Goal: Task Accomplishment & Management: Manage account settings

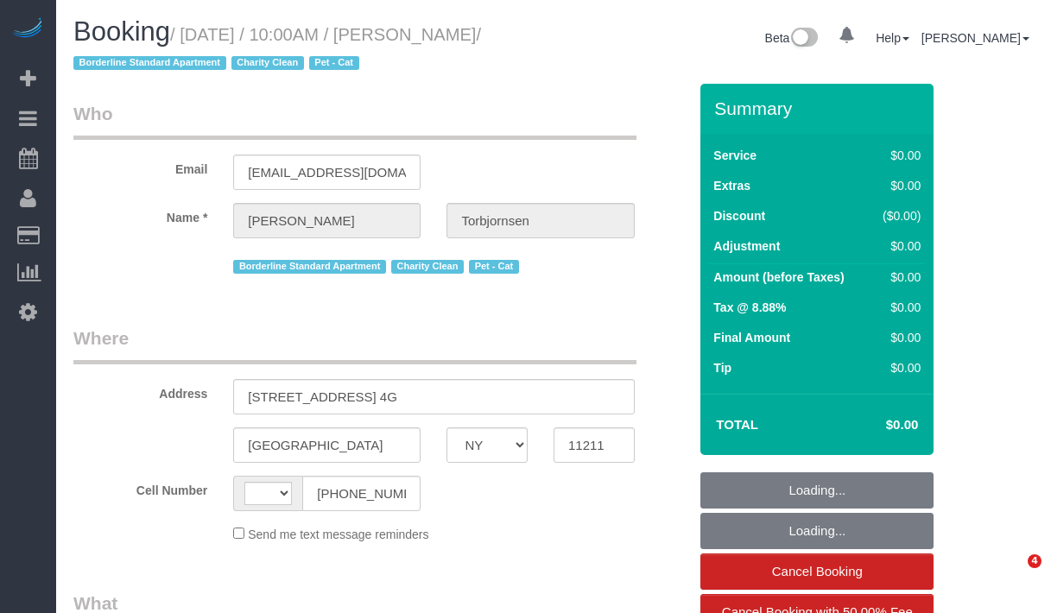
select select "NY"
select select "string:US"
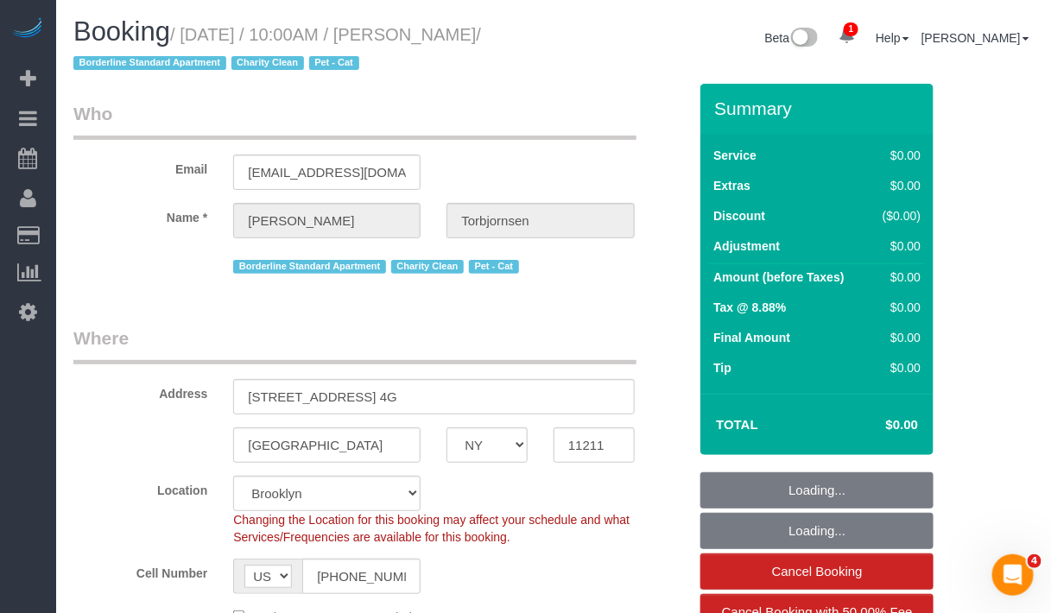
select select "object:661"
select select "spot1"
select select "number:89"
select select "number:90"
select select "number:15"
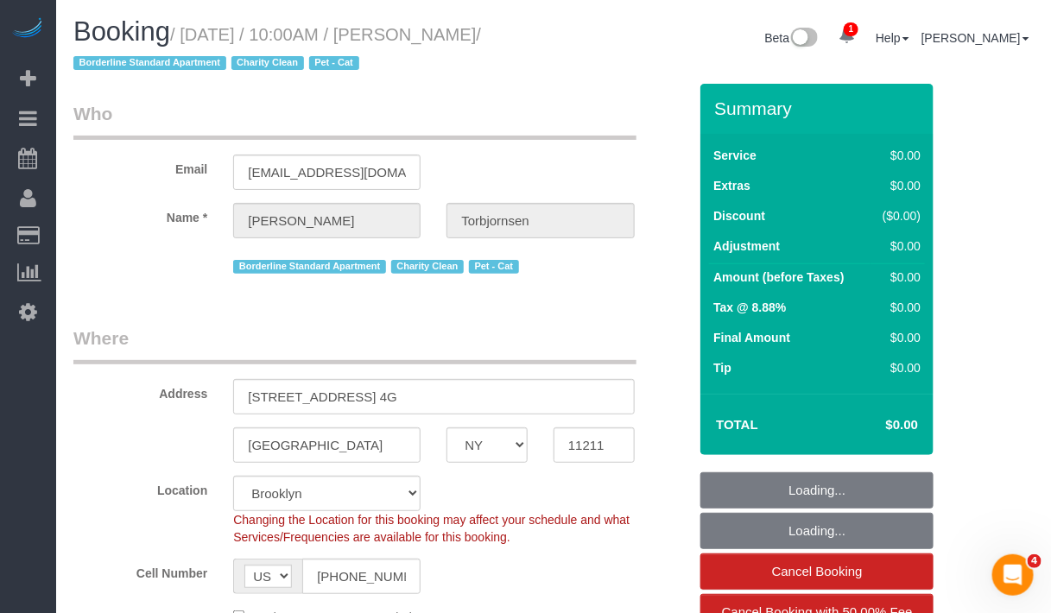
select select "number:5"
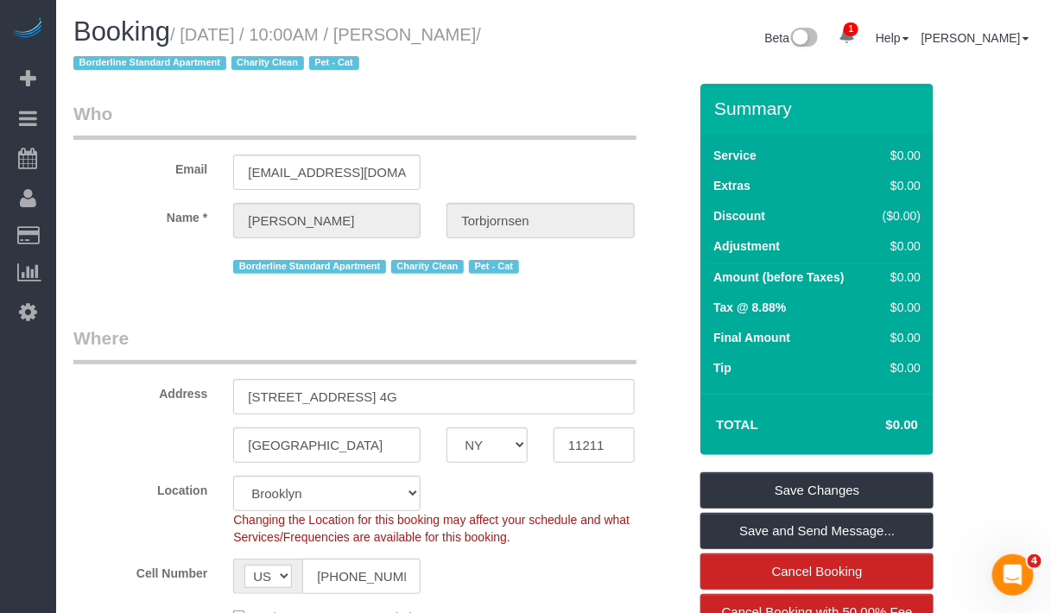
drag, startPoint x: 415, startPoint y: 33, endPoint x: 167, endPoint y: 75, distance: 251.5
click at [167, 65] on small "/ August 08, 2025 / 10:00AM / Karen Torbjornsen / Borderline Standard Apartment…" at bounding box center [277, 49] width 408 height 48
copy small "Karen Torbjornsen"
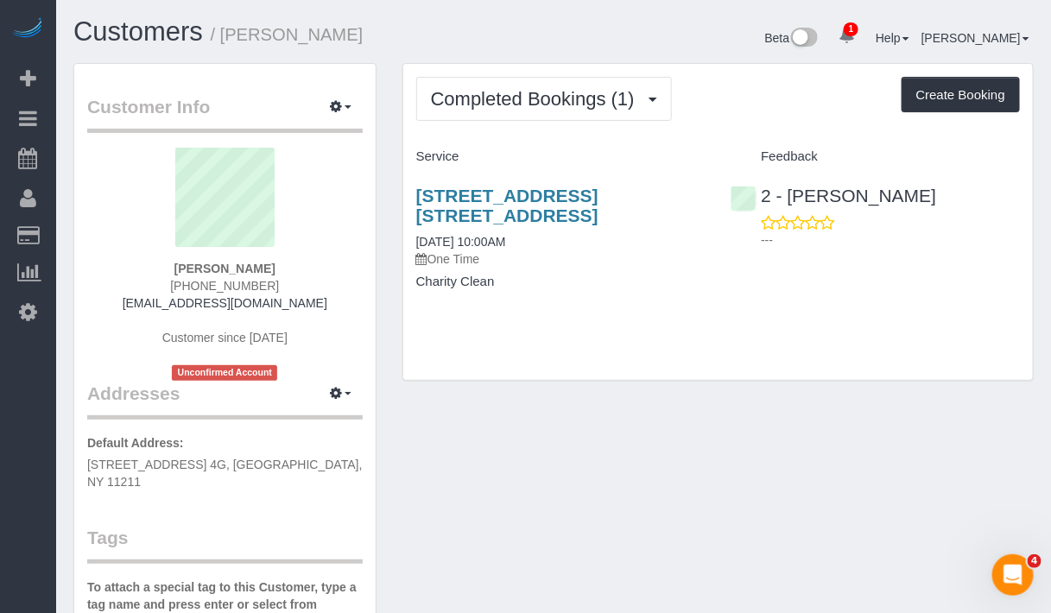
drag, startPoint x: 285, startPoint y: 270, endPoint x: 158, endPoint y: 268, distance: 127.0
click at [158, 268] on div "Karen Torbjornsen (814) 795-7030 karentorb@yahoo.com Customer since 2025 Unconf…" at bounding box center [225, 264] width 276 height 233
copy strong "Karen Torbjornsen"
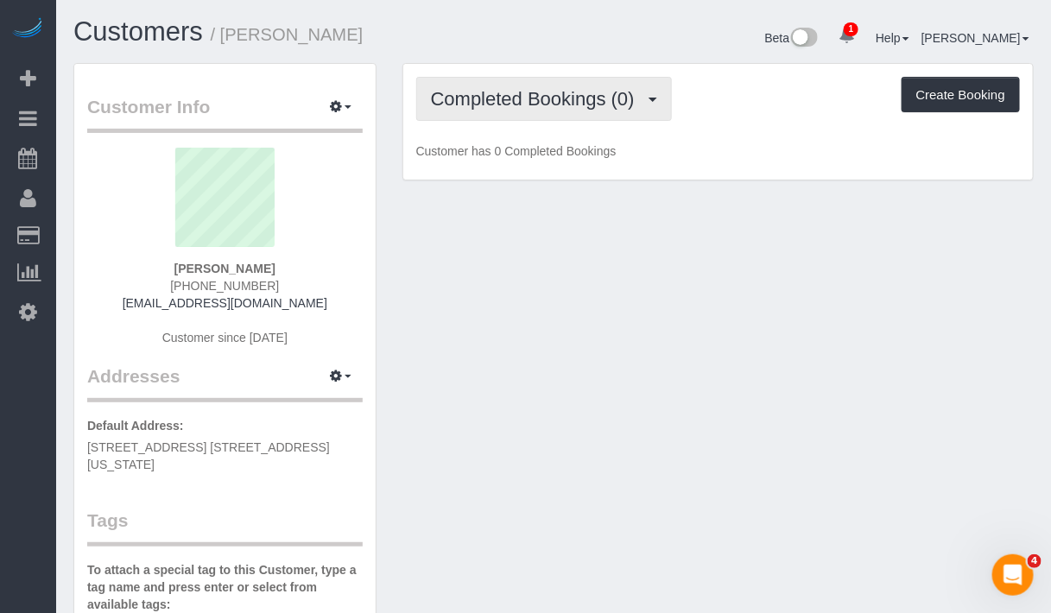
click at [570, 104] on span "Completed Bookings (0)" at bounding box center [537, 99] width 213 height 22
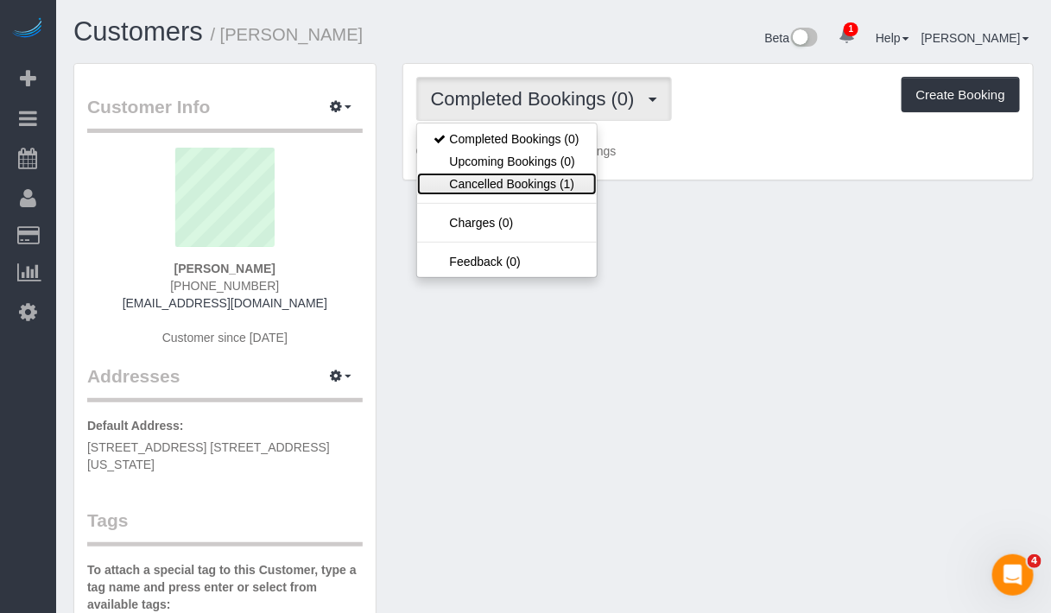
click at [532, 181] on link "Cancelled Bookings (1)" at bounding box center [507, 184] width 180 height 22
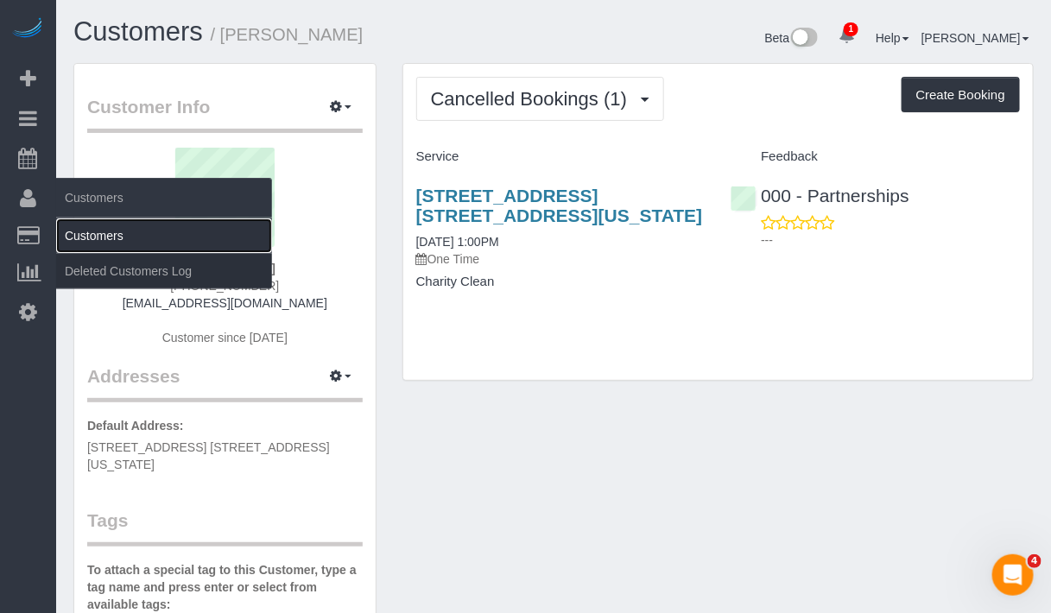
click at [86, 229] on link "Customers" at bounding box center [164, 236] width 216 height 35
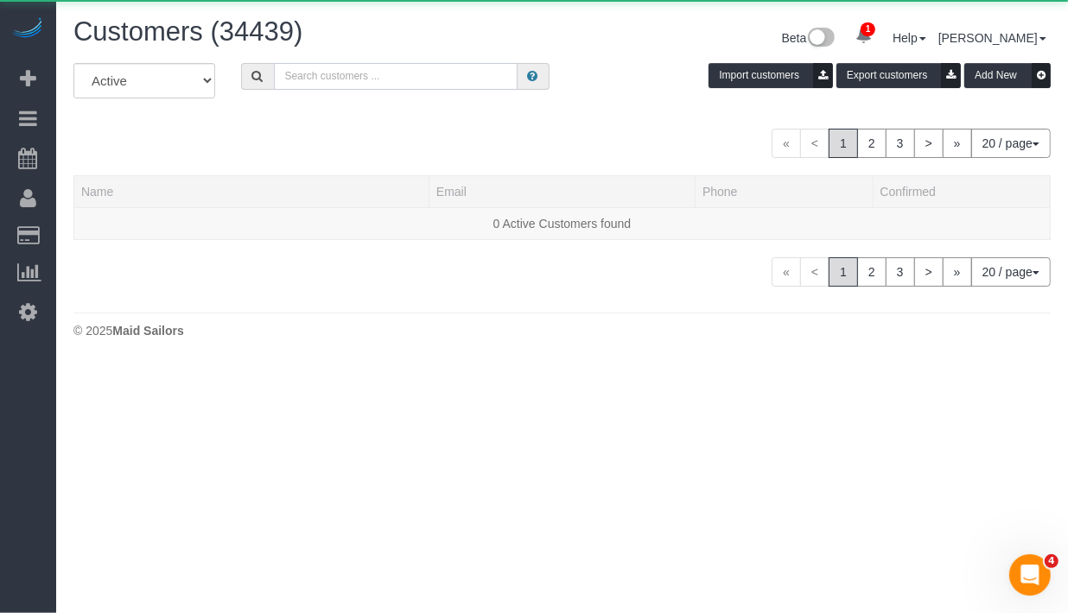
click at [410, 79] on input "text" at bounding box center [396, 76] width 244 height 27
paste input "Aubrey Marks"
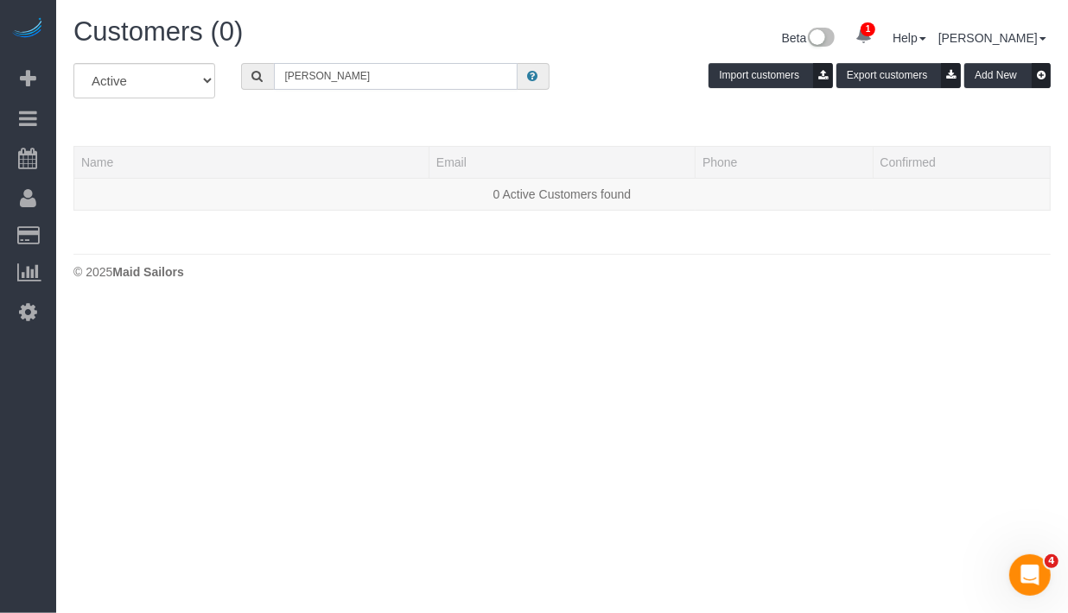
click at [283, 67] on input "Aubrey Marks" at bounding box center [396, 76] width 244 height 27
type input "Aubrey Marks"
click at [973, 130] on div "All Active Archived Aubrey Marks Import customers Export customers Add New Name…" at bounding box center [561, 145] width 977 height 165
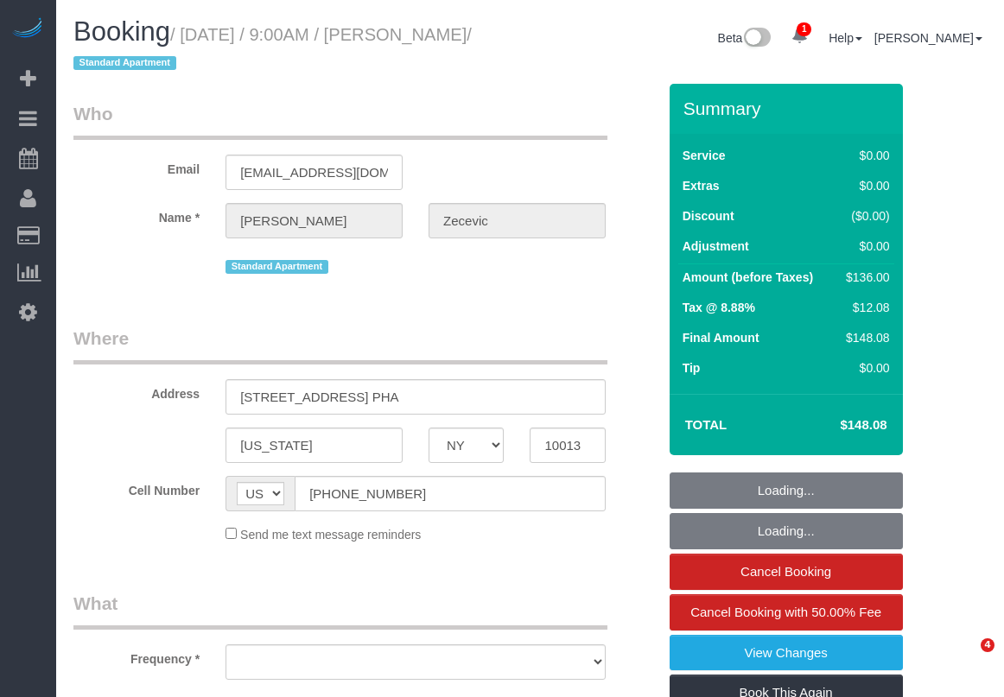
select select "NY"
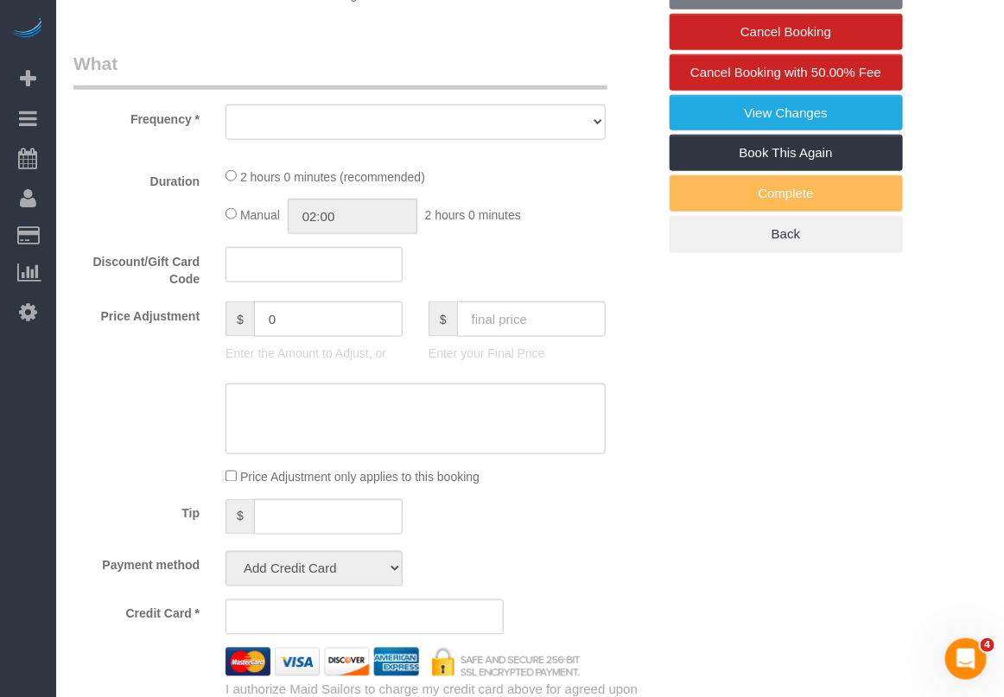
select select "object:633"
select select "string:stripe-pm_1RYTMZ4VGloSiKo7i57IXIcV"
select select "1"
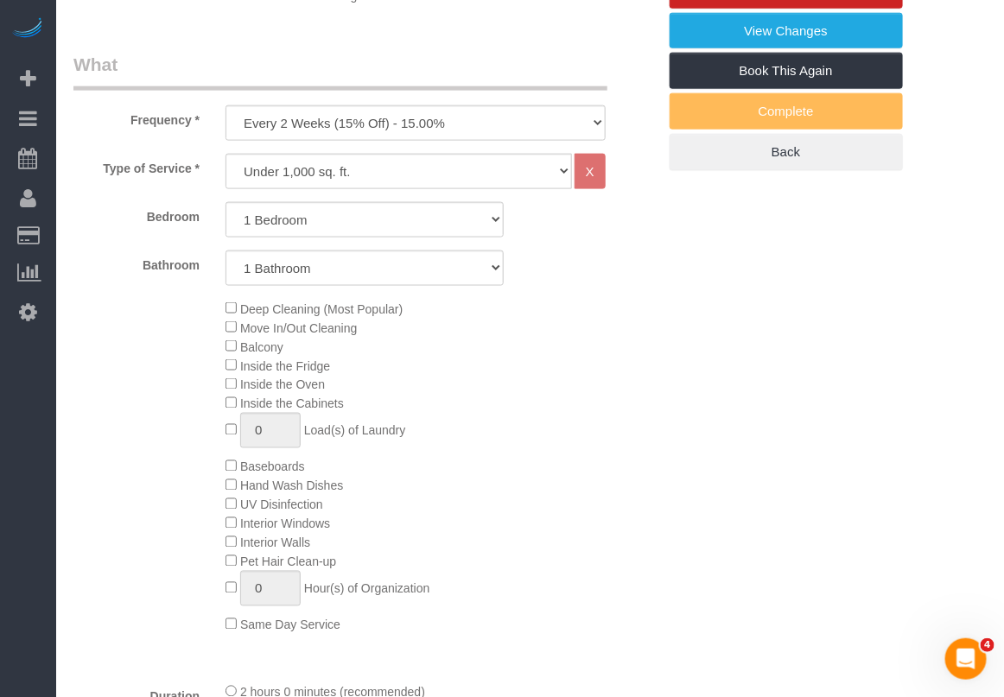
select select "number:56"
select select "number:70"
select select "number:15"
select select "number:5"
select select "spot1"
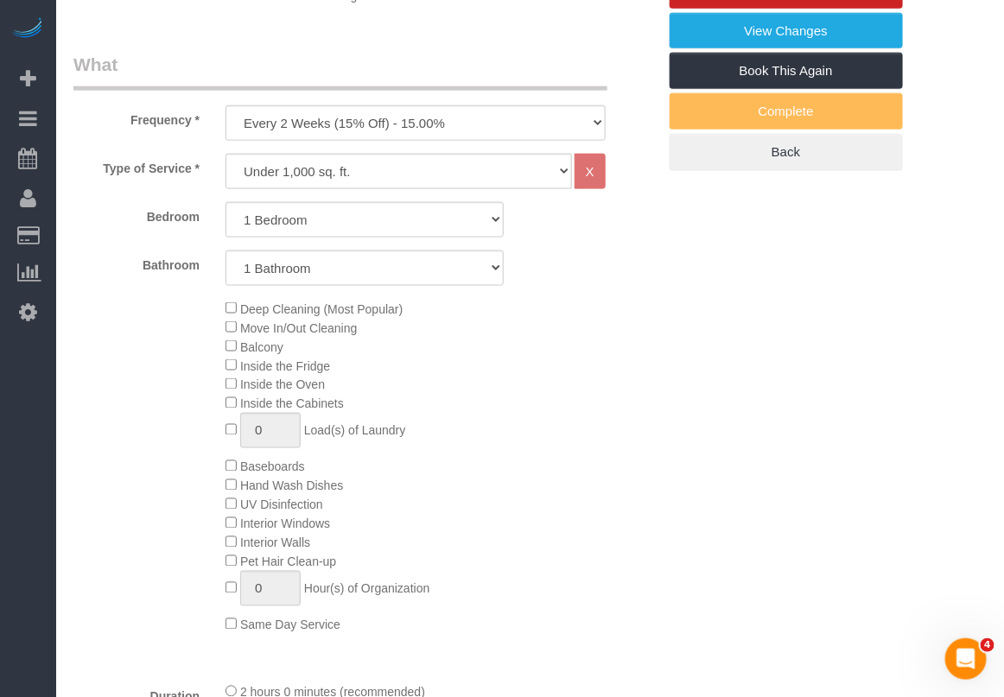
select select "1"
select select "object:1344"
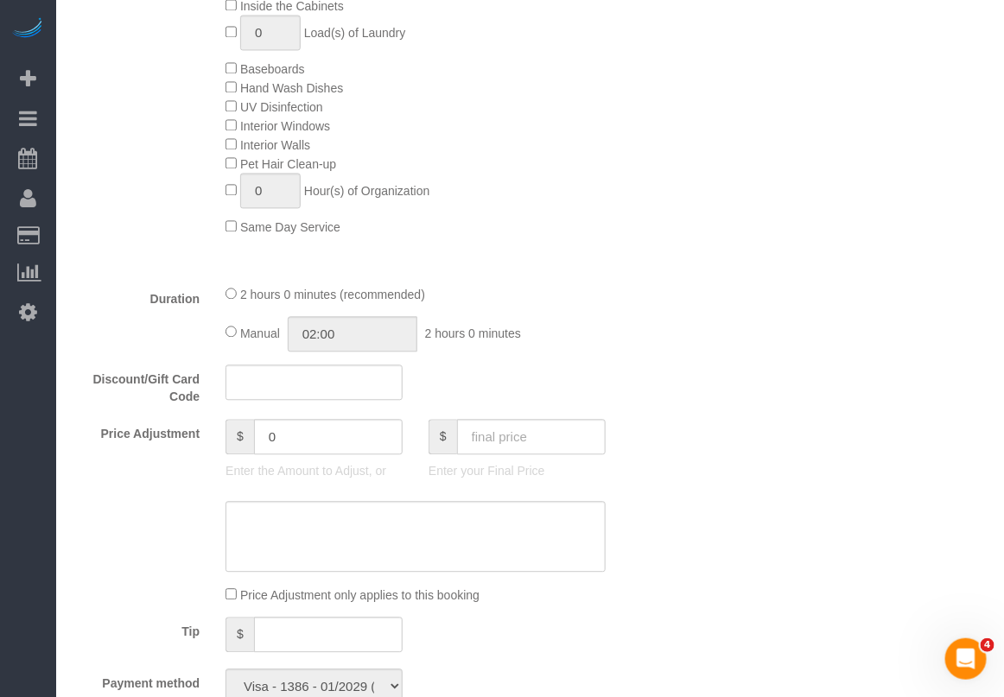
scroll to position [1054, 0]
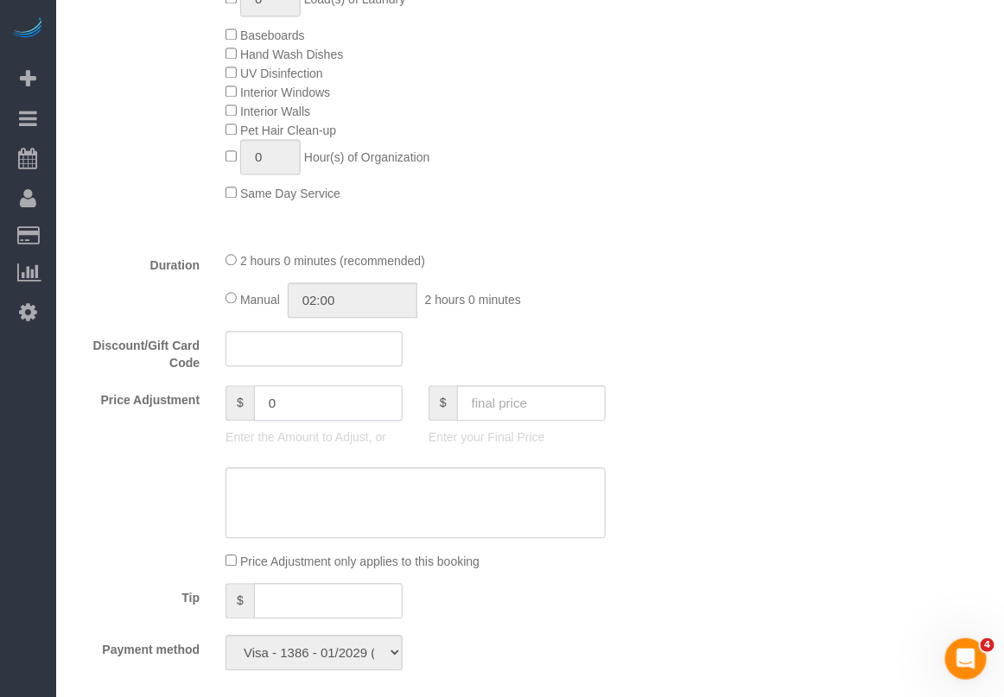
drag, startPoint x: 291, startPoint y: 390, endPoint x: 204, endPoint y: 397, distance: 87.5
click at [204, 397] on div "Price Adjustment $ 0 Enter the Amount to Adjust, or $ Enter your Final Price" at bounding box center [364, 419] width 609 height 69
type input "80"
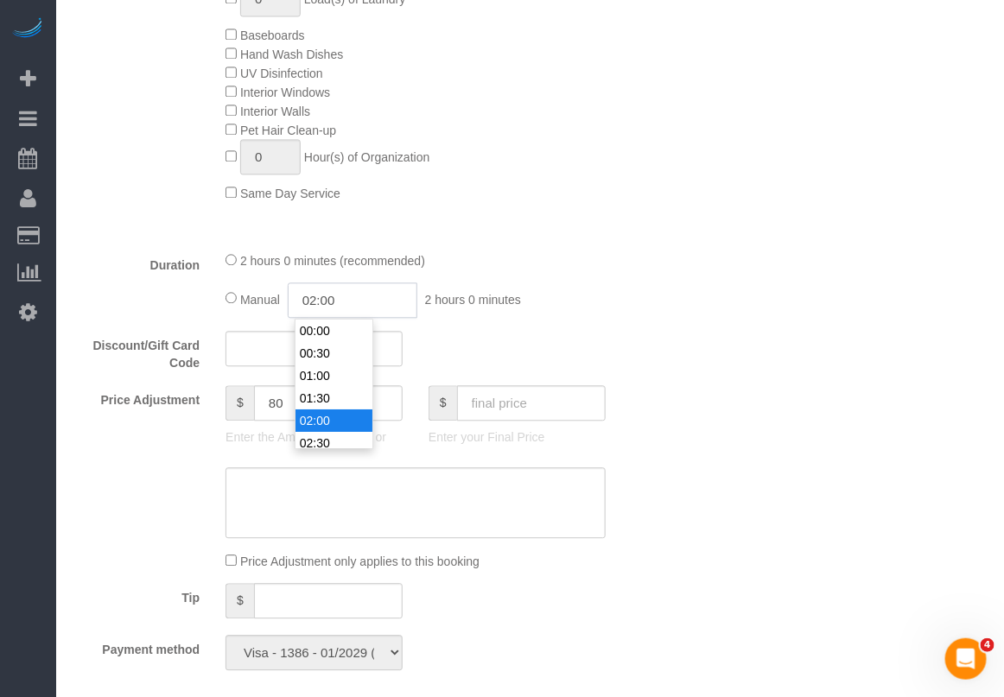
click at [320, 303] on input "02:00" at bounding box center [353, 300] width 130 height 35
type input "03:00"
click at [305, 404] on li "03:00" at bounding box center [333, 399] width 77 height 22
select select "spot43"
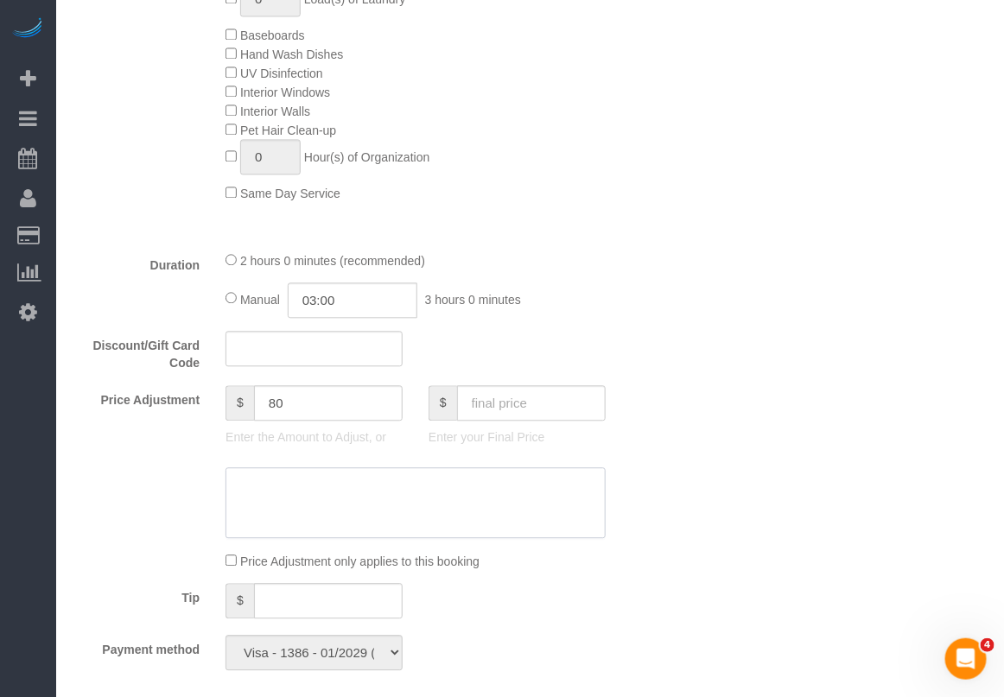
click at [287, 491] on textarea at bounding box center [415, 502] width 380 height 71
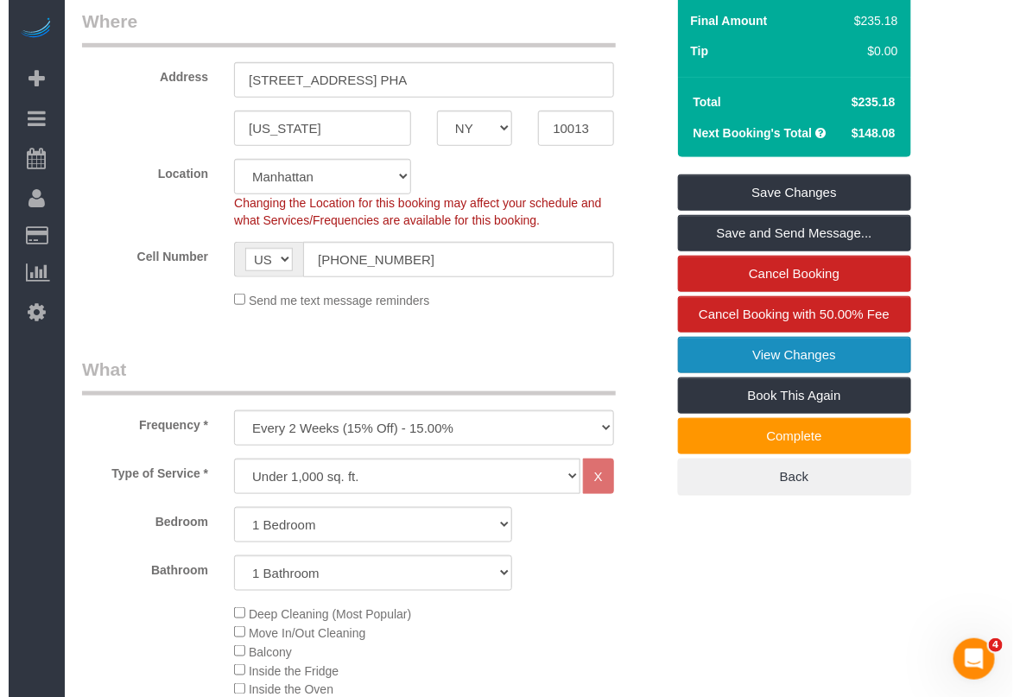
scroll to position [0, 0]
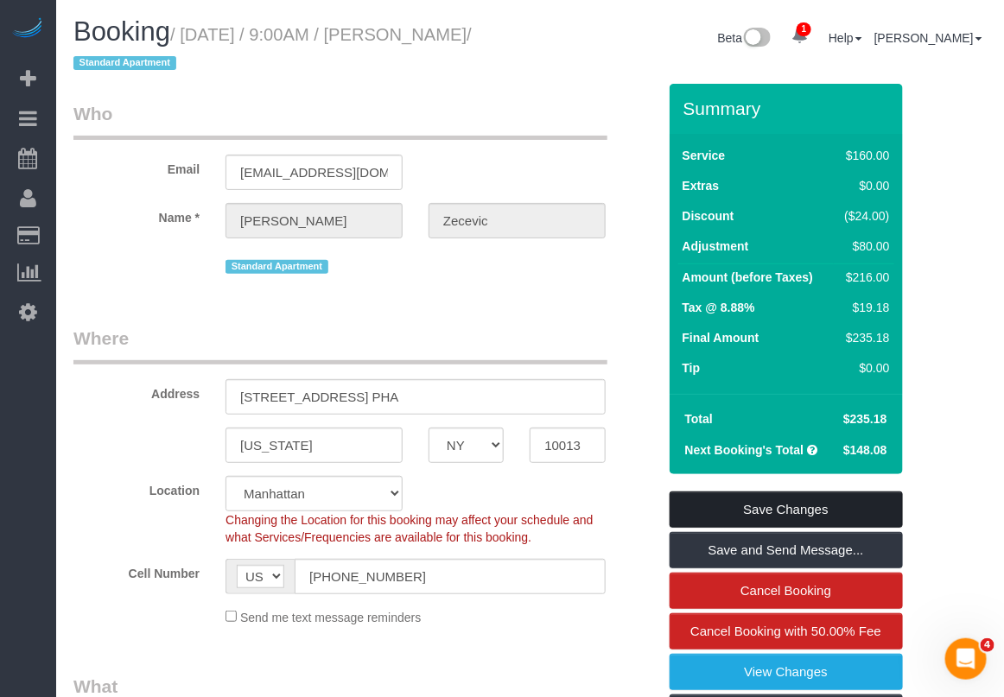
type textarea "cmr approved an hour extension"
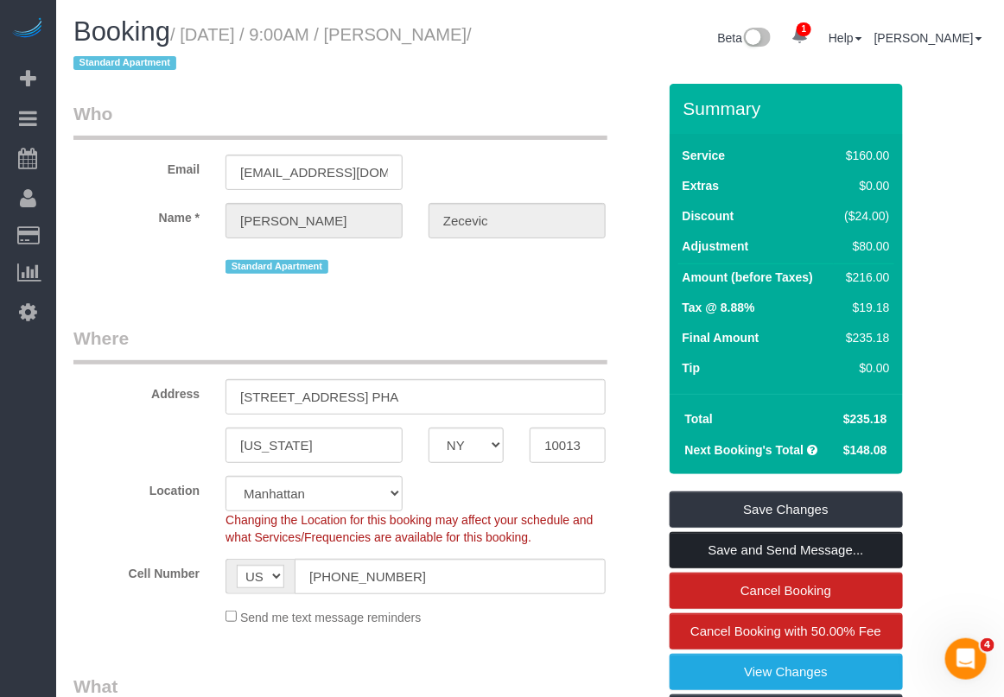
click at [743, 553] on link "Save and Send Message..." at bounding box center [786, 550] width 233 height 36
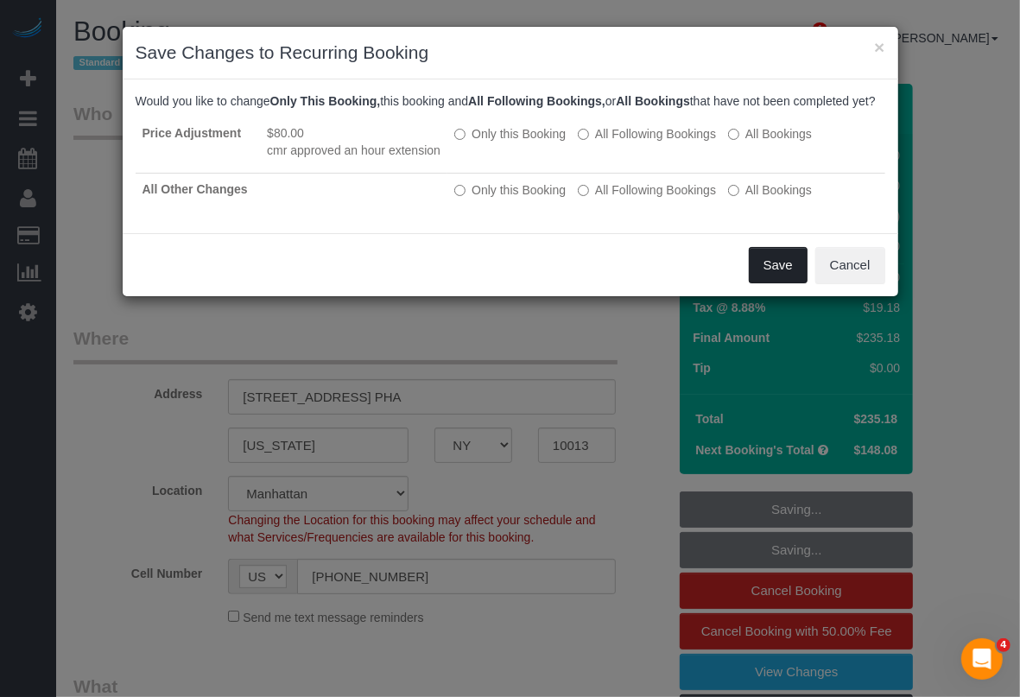
click at [773, 270] on button "Save" at bounding box center [778, 265] width 59 height 36
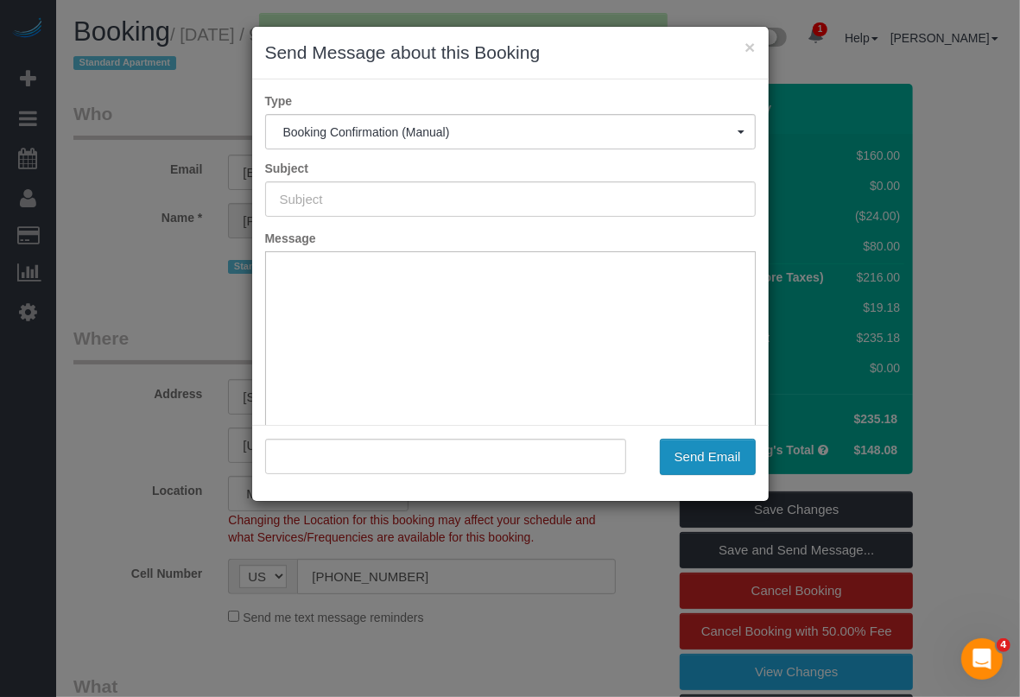
type input "Cleaning Confirmed for [DATE] 9:00am"
type input ""[PERSON_NAME]" <[EMAIL_ADDRESS][DOMAIN_NAME]>"
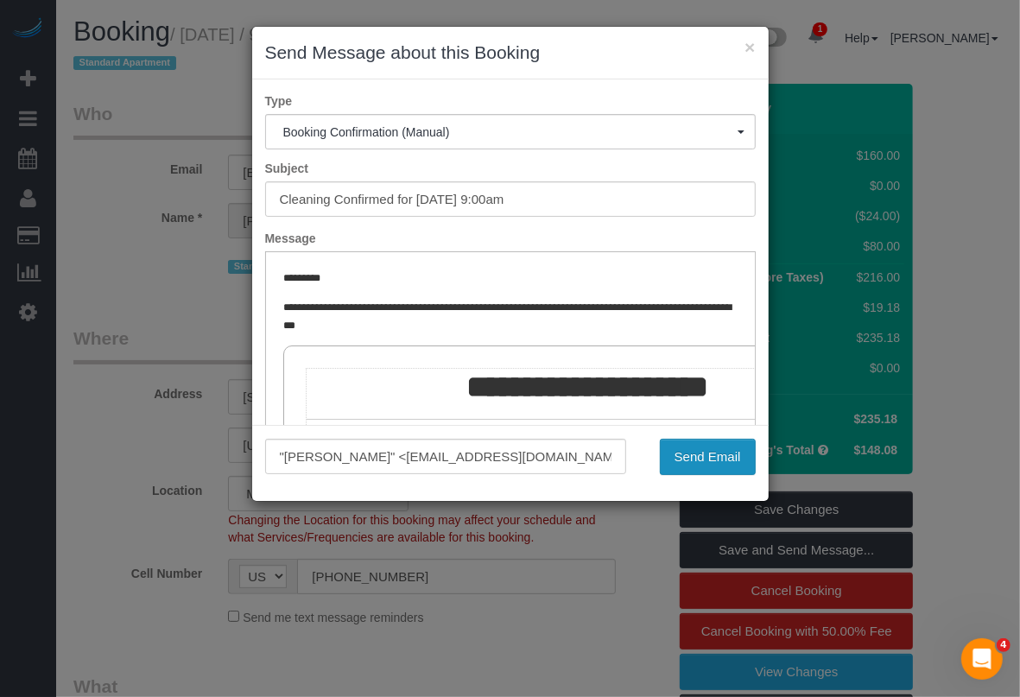
click at [691, 452] on button "Send Email" at bounding box center [708, 457] width 96 height 36
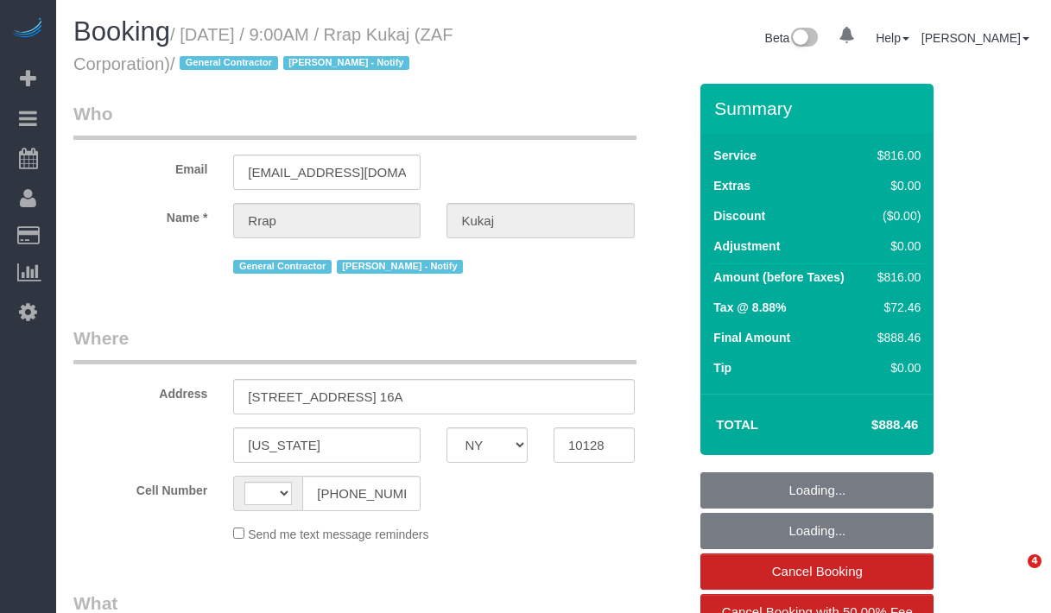
select select "NY"
select select "string:[GEOGRAPHIC_DATA]"
select select "object:789"
select select "string:stripe-pm_1RtaDS4VGloSiKo7rLiEkzFZ"
select select "number:89"
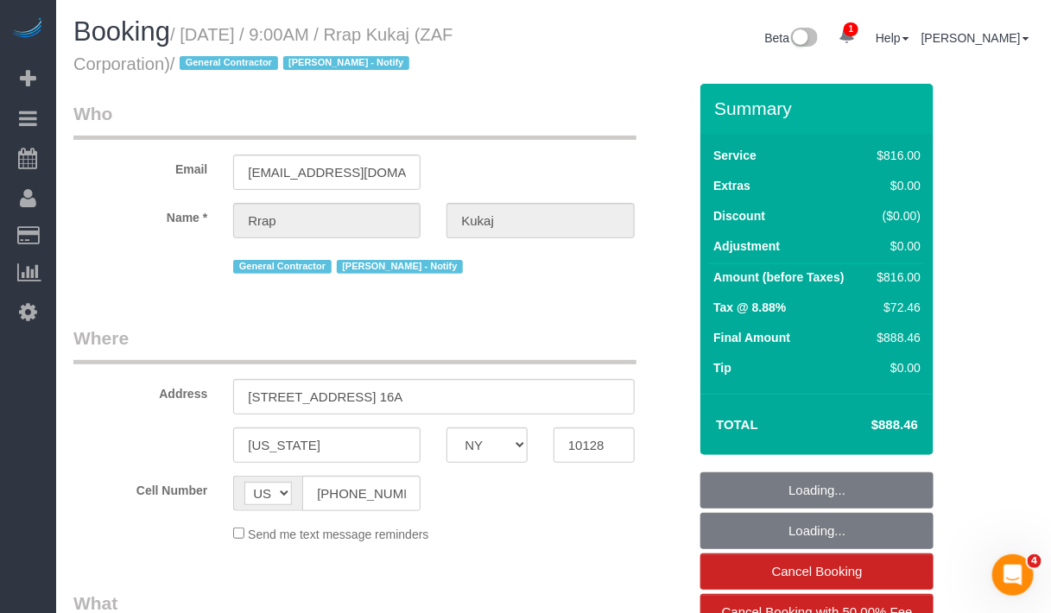
select select "number:90"
select select "number:15"
select select "number:7"
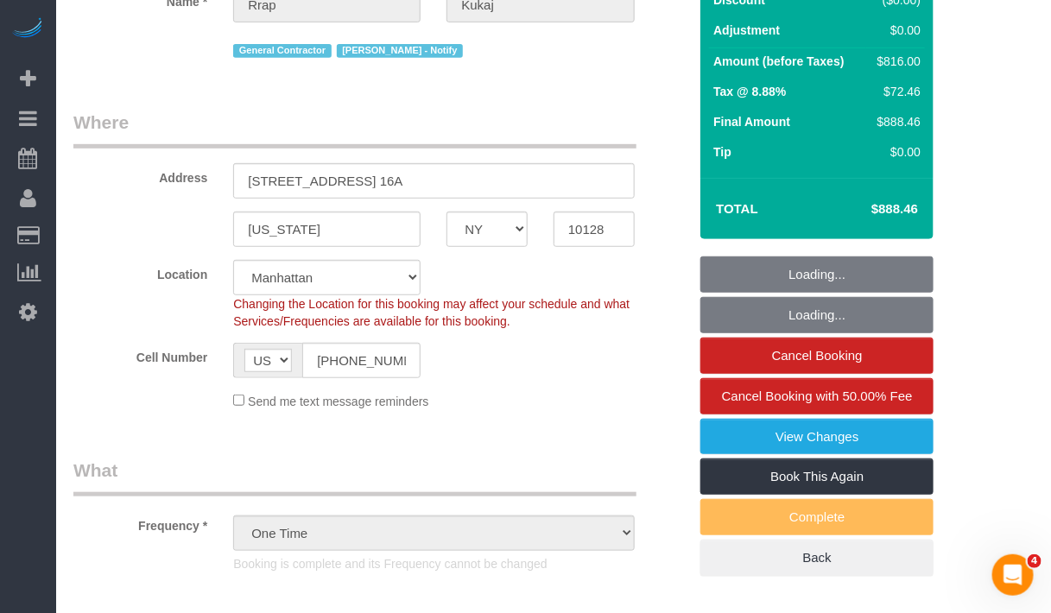
select select "object:793"
select select "spot1"
select select "3"
select select "240"
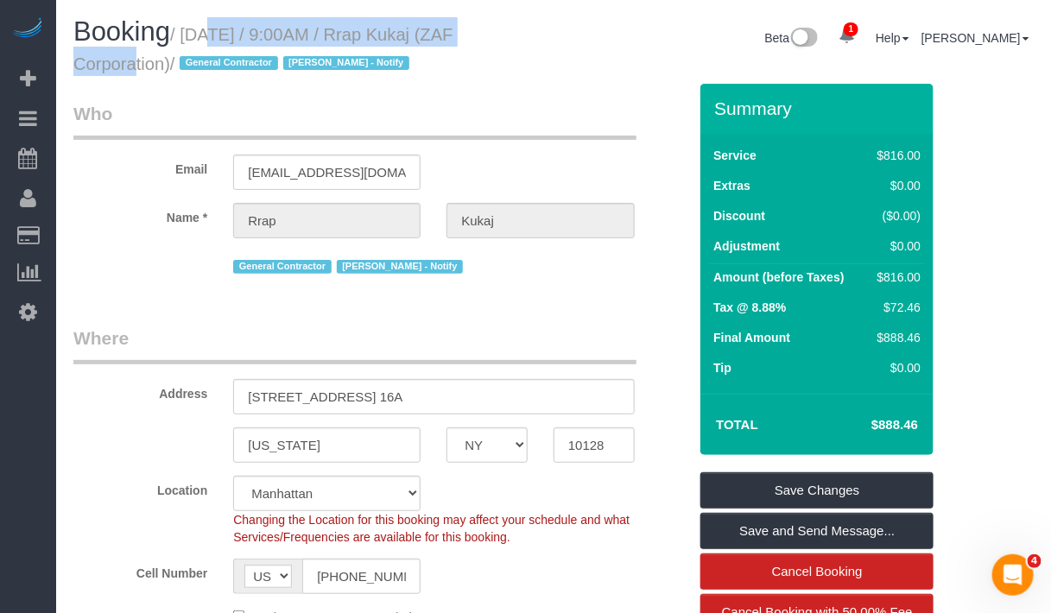
drag, startPoint x: 181, startPoint y: 36, endPoint x: 490, endPoint y: 29, distance: 308.5
click at [454, 29] on small "/ [DATE] / 9:00AM / Rrap Kukaj (ZAF Corporation) / General Contractor [PERSON_N…" at bounding box center [263, 49] width 380 height 48
copy small "[DATE] / 9:00AM / Rrap Kukaj"
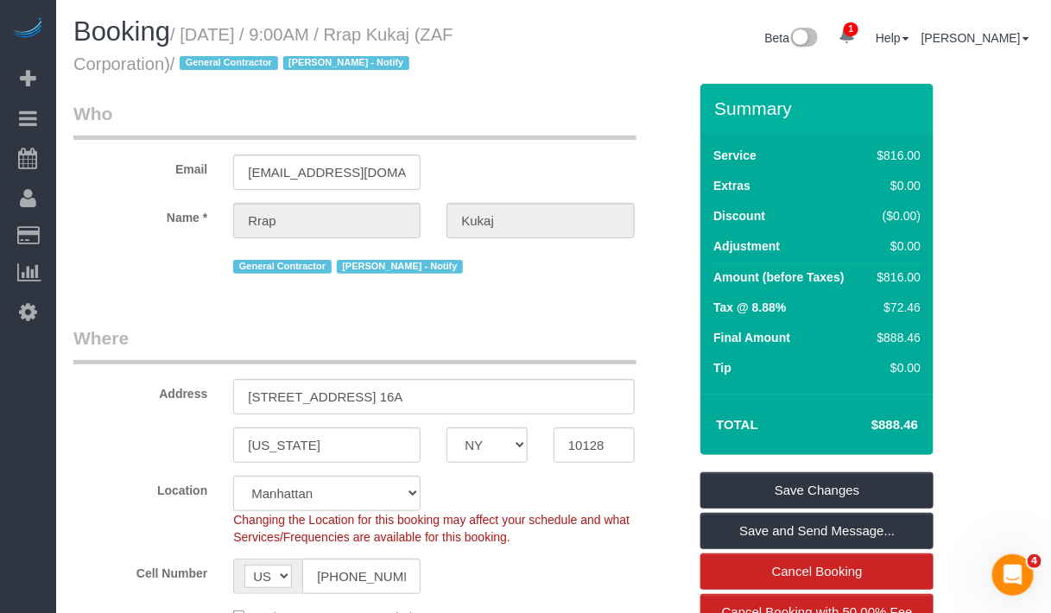
click at [70, 568] on label "Cell Number" at bounding box center [140, 570] width 160 height 23
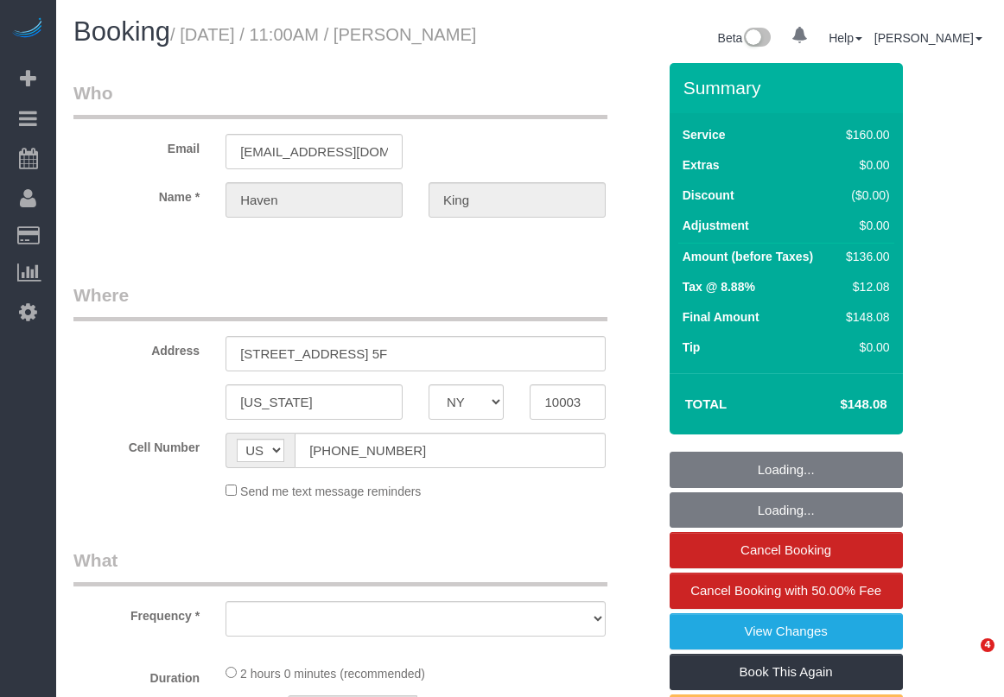
select select "NY"
select select "number:59"
select select "number:73"
select select "number:15"
select select "number:6"
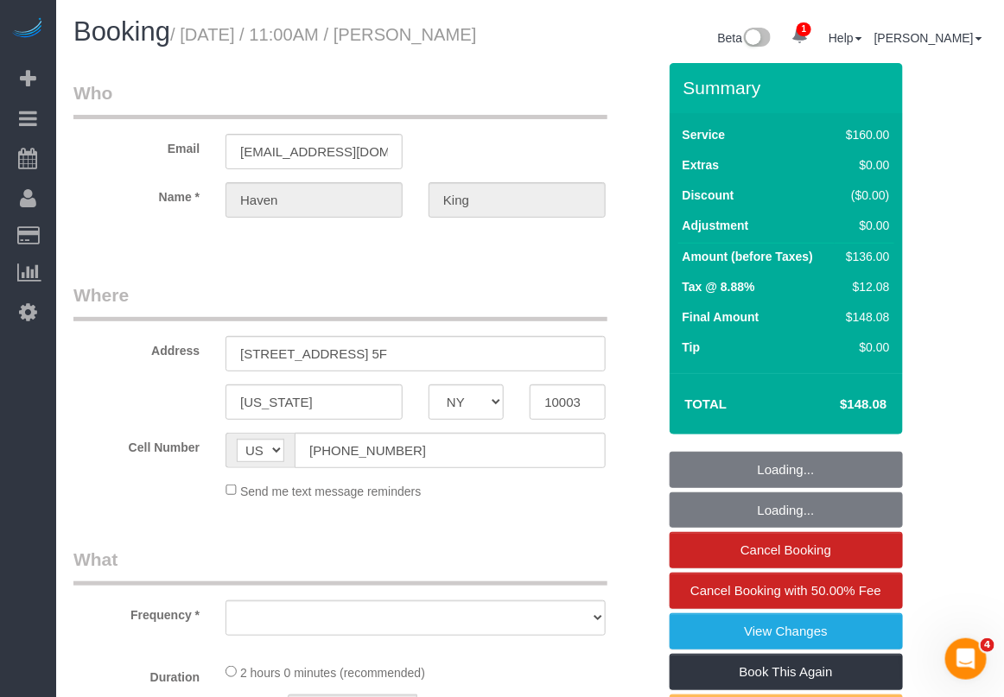
select select "object:771"
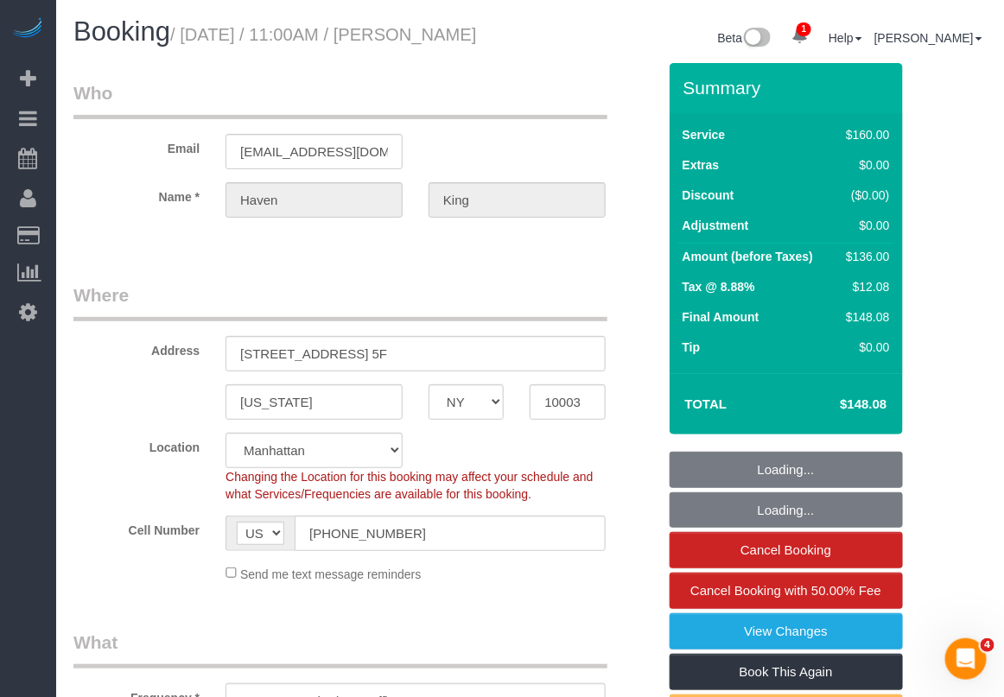
select select "string:stripe-pm_1RUCwW4VGloSiKo73LZshwpy"
select select "spot1"
select select "object:1277"
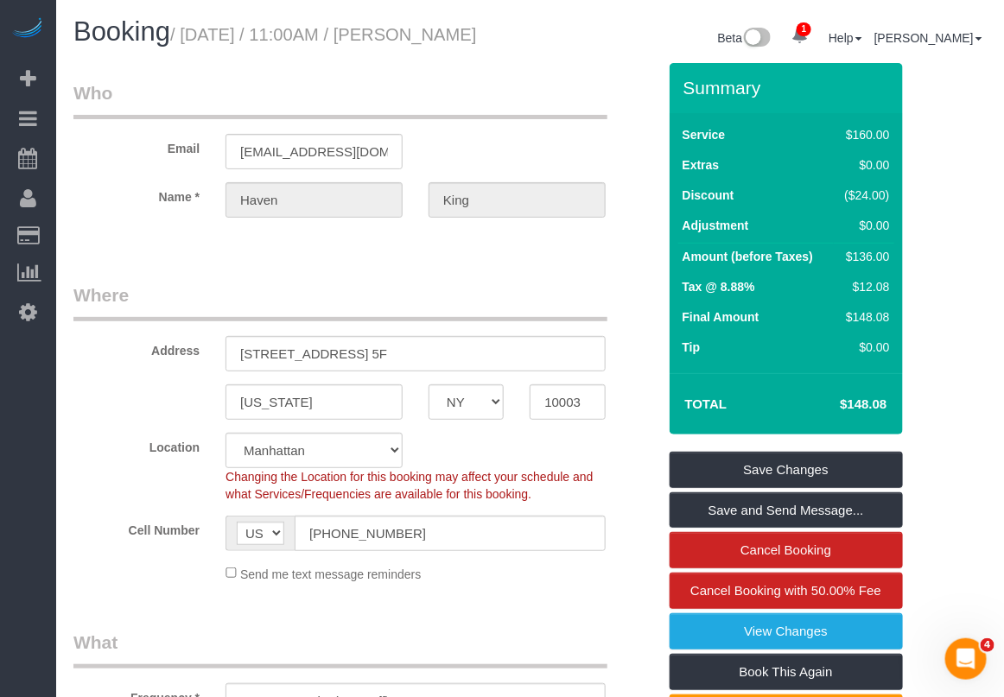
drag, startPoint x: 413, startPoint y: 33, endPoint x: 507, endPoint y: 35, distance: 94.2
click at [507, 35] on h1 "Booking / August 22, 2025 / 11:00AM / Haven King" at bounding box center [295, 31] width 444 height 29
copy small "Haven King"
